Goal: Information Seeking & Learning: Stay updated

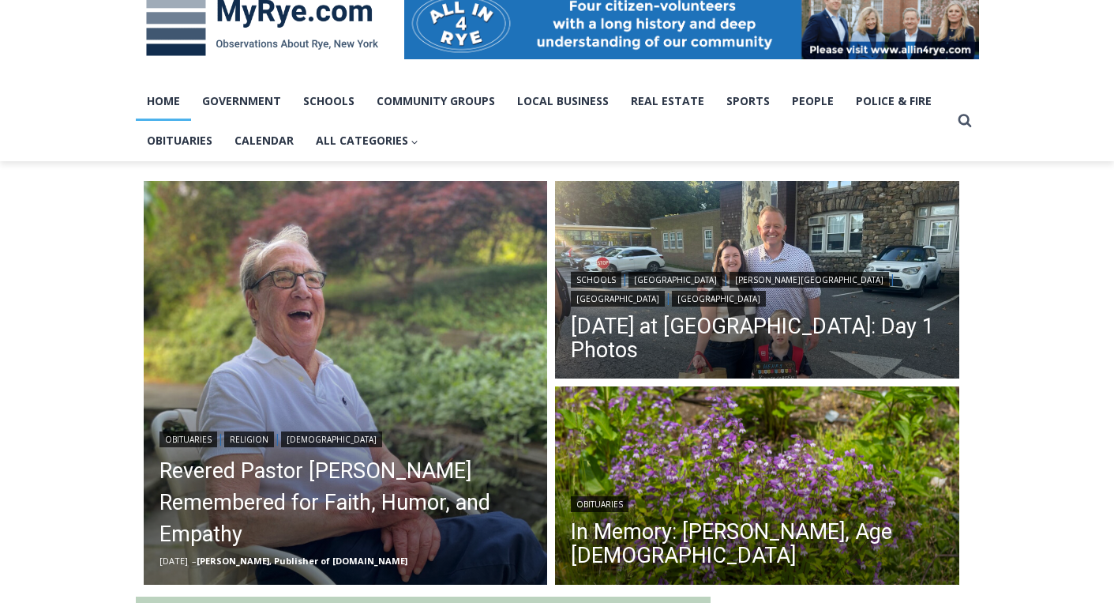
scroll to position [284, 0]
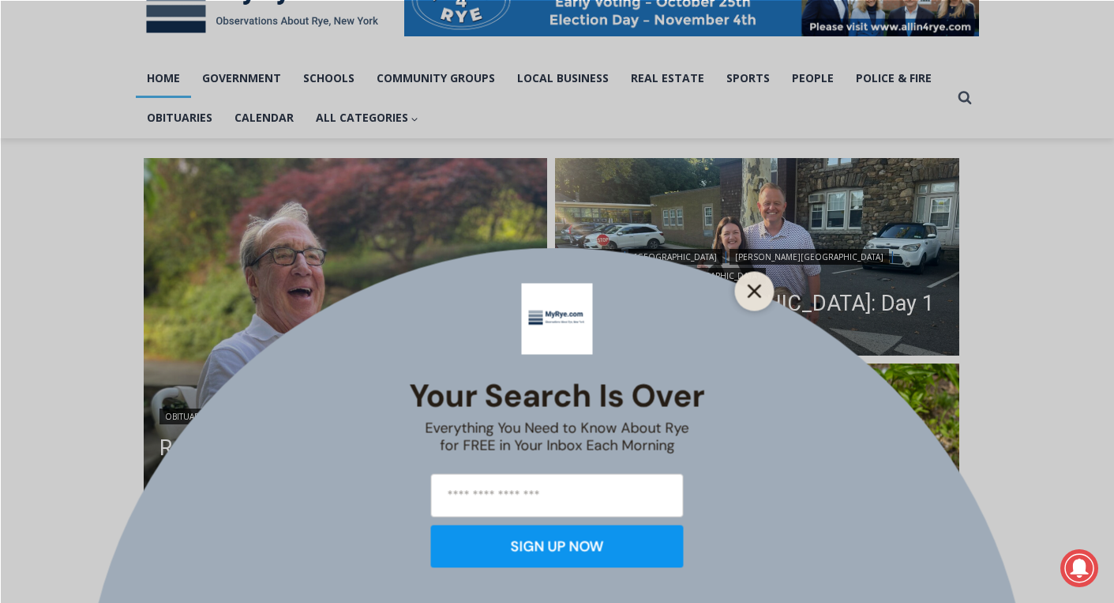
click at [764, 283] on button "Close" at bounding box center [755, 291] width 22 height 22
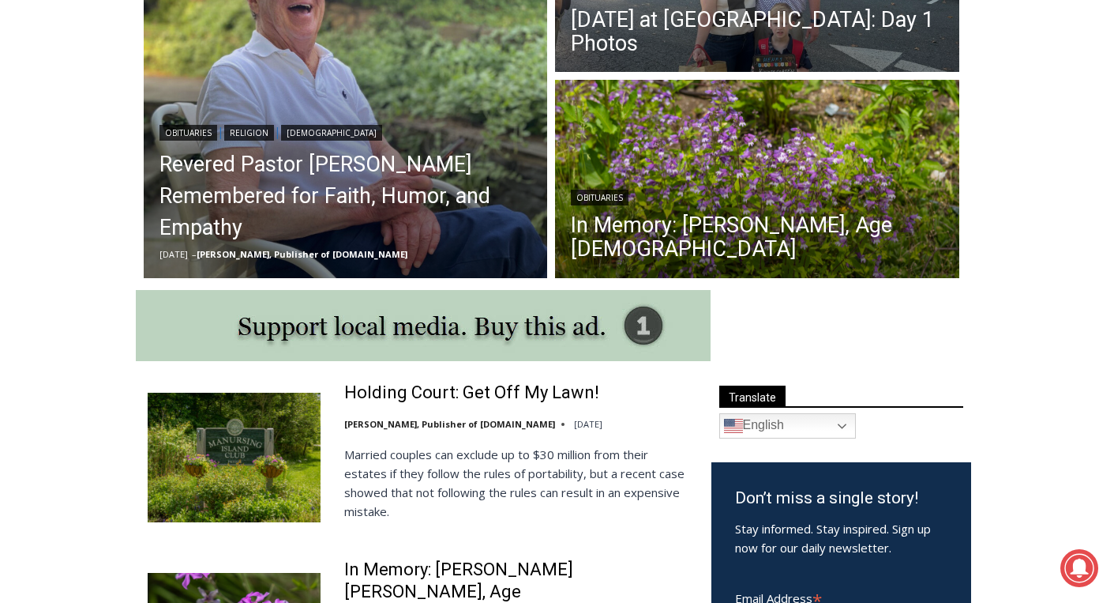
scroll to position [472, 0]
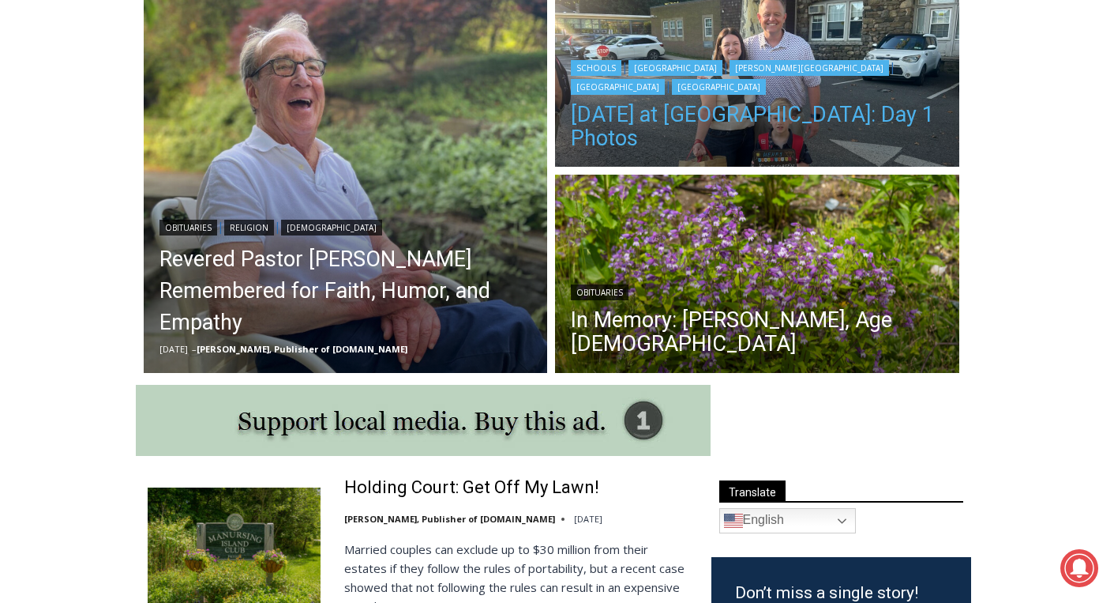
click at [665, 150] on link "[DATE] at [GEOGRAPHIC_DATA]: Day 1 Photos" at bounding box center [757, 126] width 373 height 47
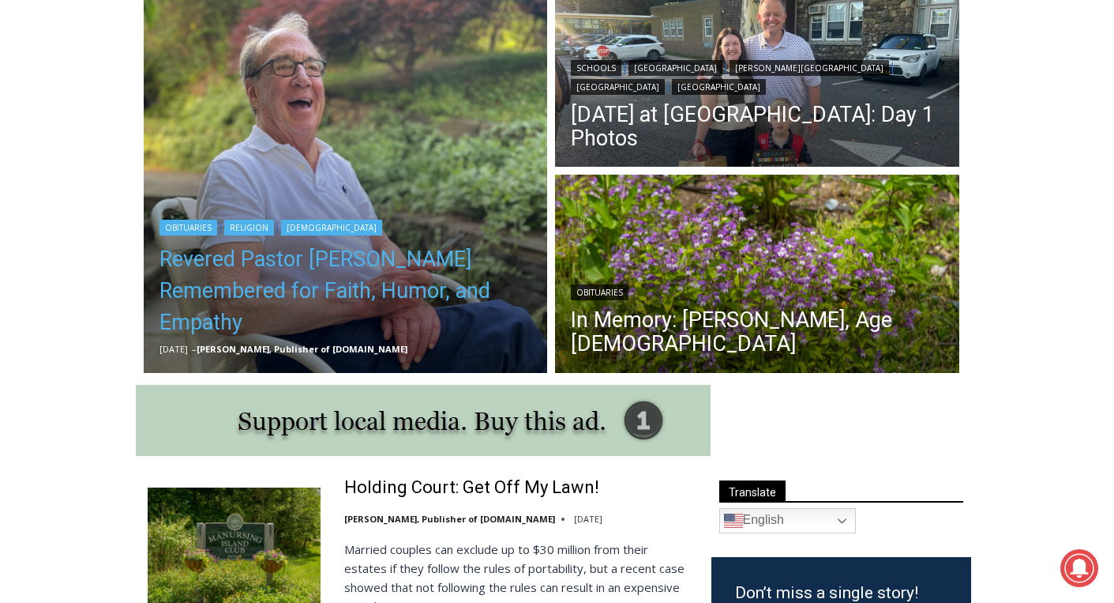
click at [362, 259] on link "Revered Pastor [PERSON_NAME] Remembered for Faith, Humor, and Empathy" at bounding box center [346, 290] width 373 height 95
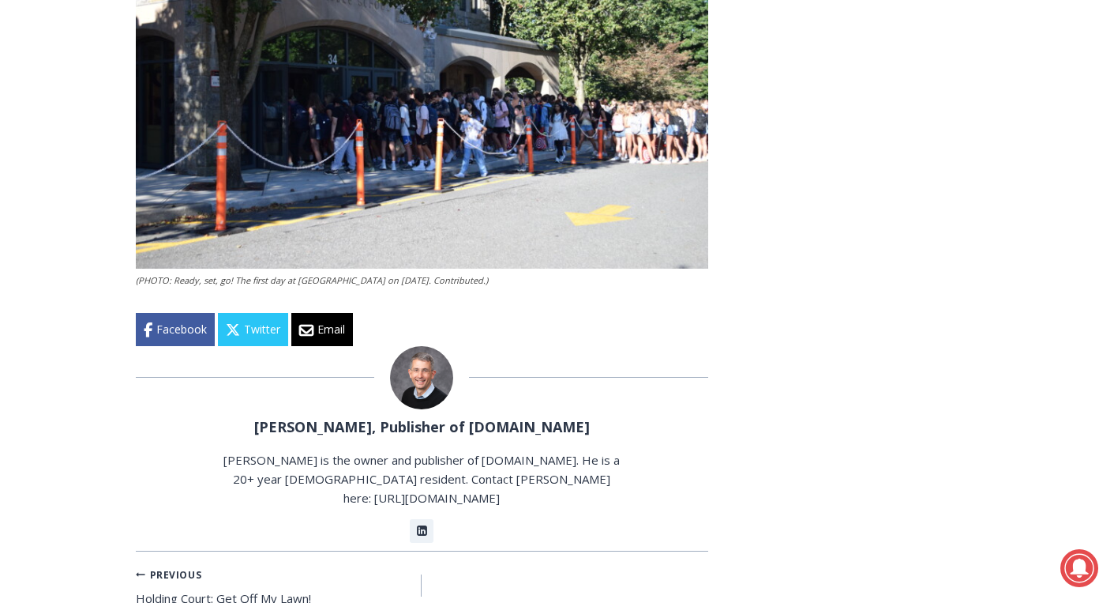
scroll to position [3180, 0]
